Goal: Use online tool/utility: Utilize a website feature to perform a specific function

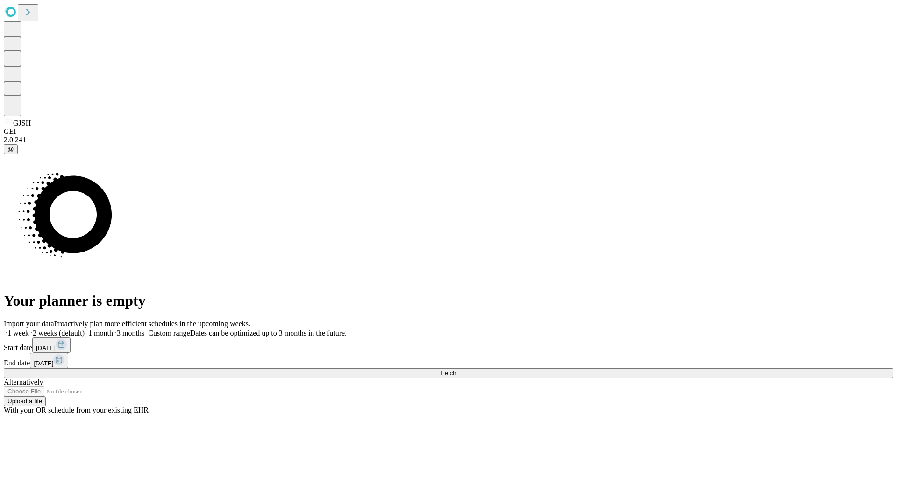
click at [456, 370] on span "Fetch" at bounding box center [447, 373] width 15 height 7
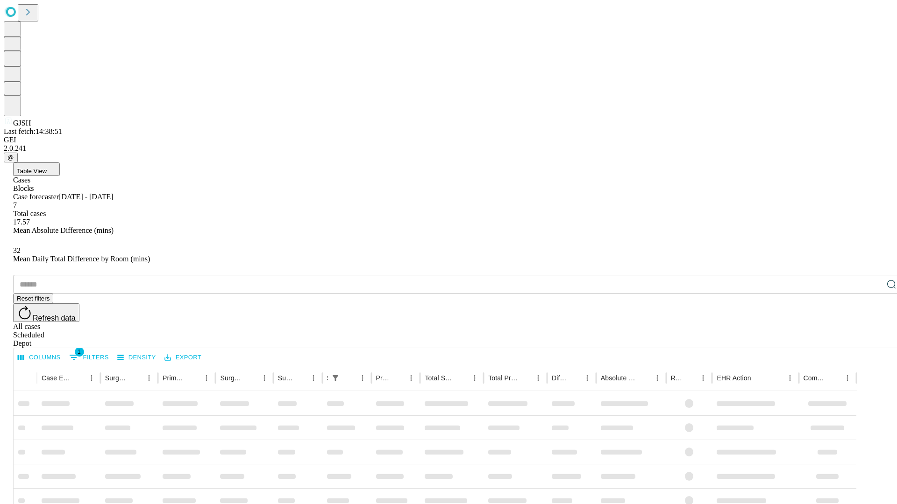
click at [47, 168] on span "Table View" at bounding box center [32, 171] width 30 height 7
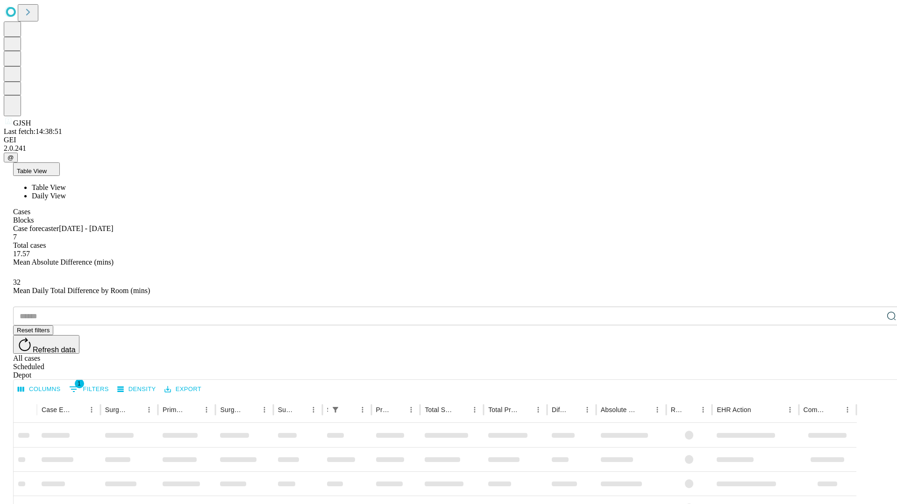
click at [66, 192] on span "Daily View" at bounding box center [49, 196] width 34 height 8
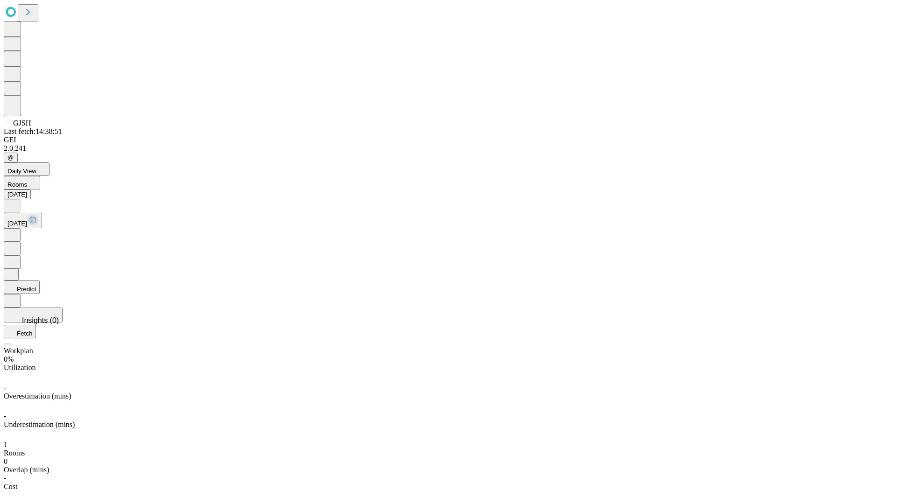
click at [40, 281] on button "Predict" at bounding box center [22, 288] width 36 height 14
